Goal: Information Seeking & Learning: Learn about a topic

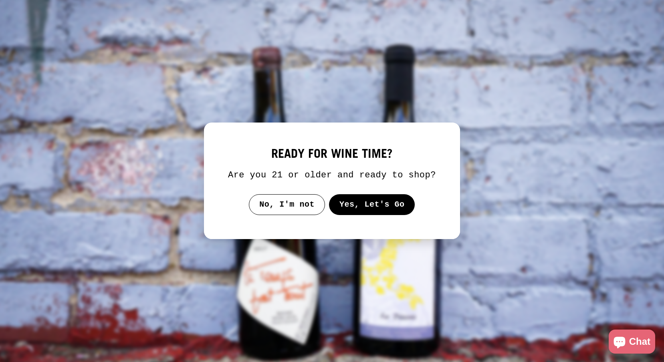
click at [357, 214] on button "Yes, Let's Go" at bounding box center [372, 204] width 86 height 21
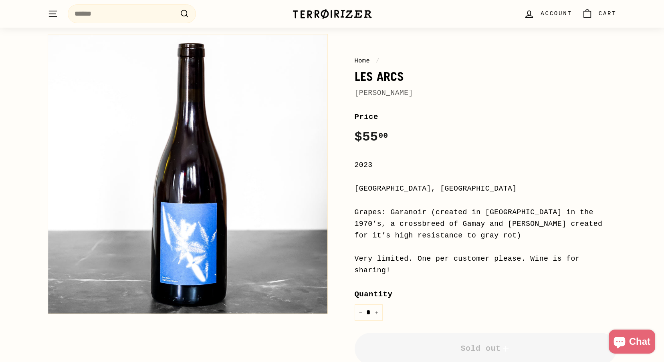
scroll to position [90, 0]
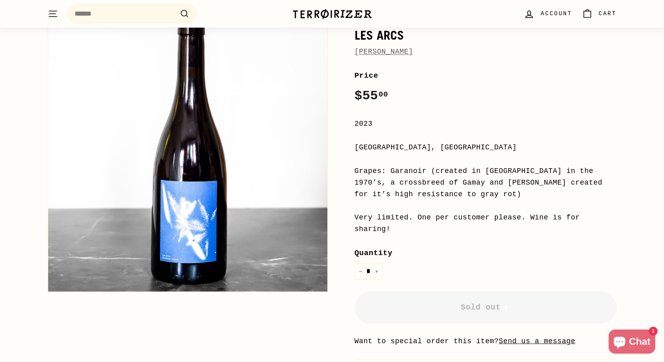
click at [410, 175] on div "Grapes: Garanoir (created in [GEOGRAPHIC_DATA] in the 1970’s, a crossbreed of G…" at bounding box center [486, 183] width 262 height 34
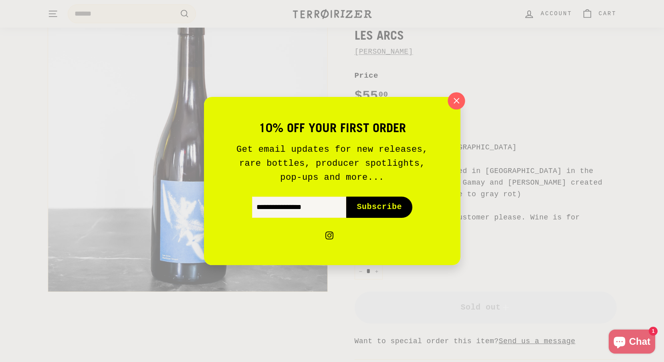
click at [453, 105] on icon "button" at bounding box center [456, 101] width 12 height 12
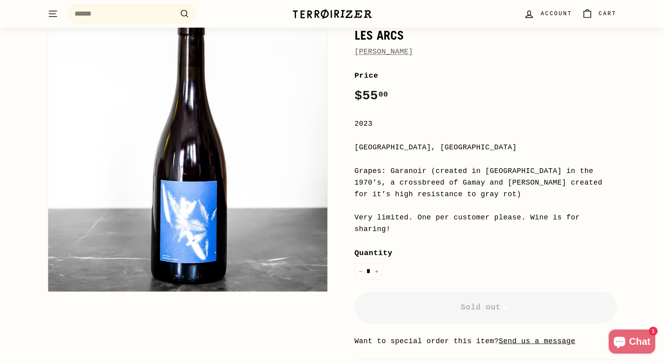
drag, startPoint x: 391, startPoint y: 172, endPoint x: 482, endPoint y: 193, distance: 93.3
click at [482, 193] on div "Grapes: Garanoir (created in [GEOGRAPHIC_DATA] in the 1970’s, a crossbreed of G…" at bounding box center [486, 183] width 262 height 34
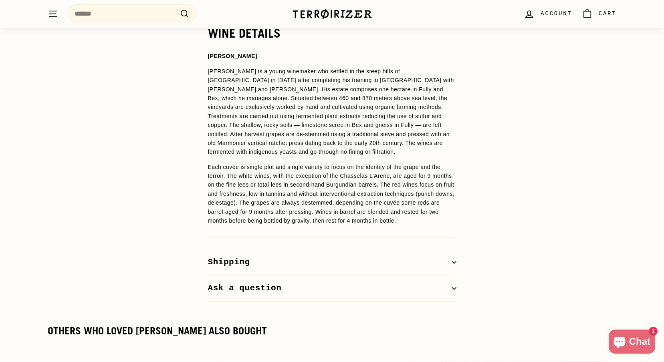
scroll to position [621, 0]
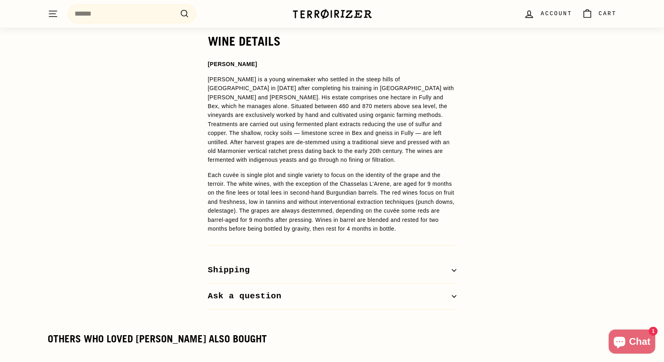
click at [319, 119] on p "[PERSON_NAME] is a young winemaker who settled in the steep hills of [GEOGRAPHI…" at bounding box center [332, 120] width 249 height 90
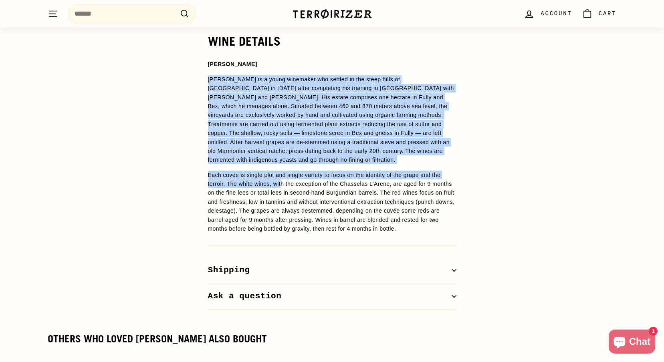
drag, startPoint x: 209, startPoint y: 77, endPoint x: 285, endPoint y: 191, distance: 137.5
click at [285, 191] on span "[PERSON_NAME] [PERSON_NAME] is a young winemaker who settled in the steep hills…" at bounding box center [332, 147] width 249 height 174
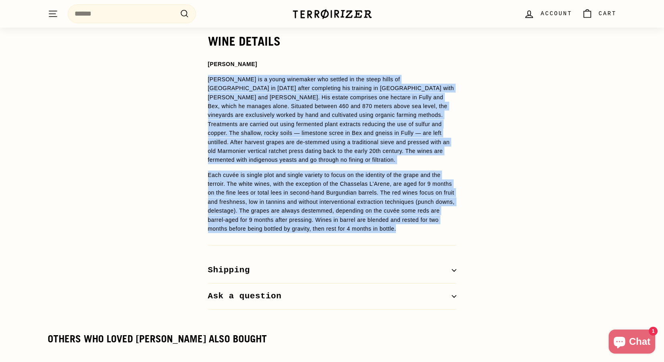
click at [289, 234] on p "Each cuvée is single plot and single variety to focus on the identity of the gr…" at bounding box center [332, 202] width 249 height 63
copy span "Loremips Dolors am c adipi elitseddo eiu tempori ut lab etdol magna al Enimadmi…"
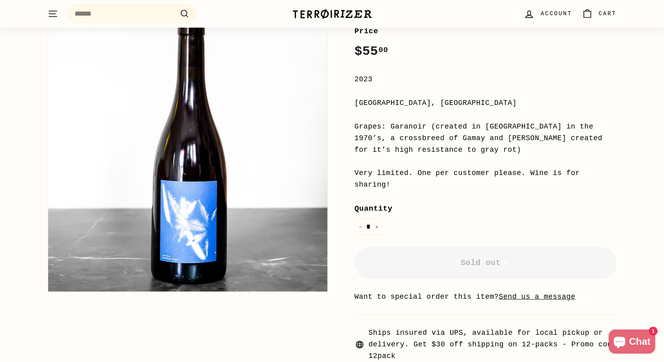
scroll to position [116, 0]
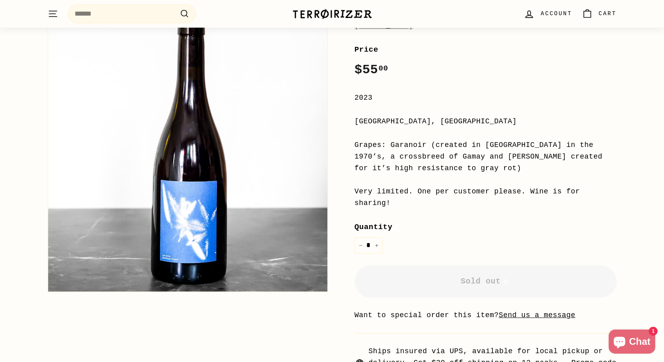
click at [417, 149] on div "Grapes: Garanoir (created in [GEOGRAPHIC_DATA] in the 1970’s, a crossbreed of G…" at bounding box center [486, 156] width 262 height 34
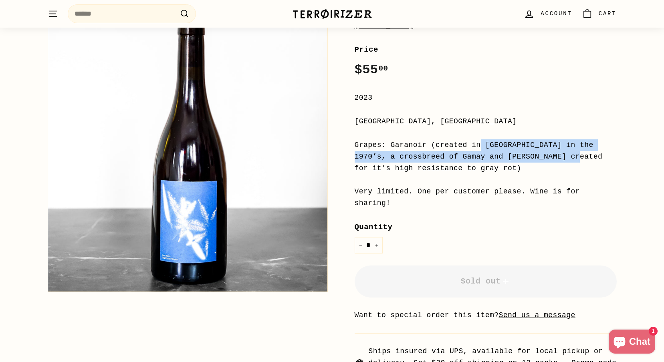
drag, startPoint x: 378, startPoint y: 150, endPoint x: 473, endPoint y: 156, distance: 95.6
click at [473, 156] on div "Grapes: Garanoir (created in [GEOGRAPHIC_DATA] in the 1970’s, a crossbreed of G…" at bounding box center [486, 156] width 262 height 34
drag, startPoint x: 489, startPoint y: 168, endPoint x: 390, endPoint y: 144, distance: 101.1
click at [390, 144] on div "Grapes: Garanoir (created in [GEOGRAPHIC_DATA] in the 1970’s, a crossbreed of G…" at bounding box center [486, 156] width 262 height 34
copy div "Garanoir (created in [GEOGRAPHIC_DATA] in the 1970’s, a crossbreed of Gamay and…"
